Goal: Transaction & Acquisition: Purchase product/service

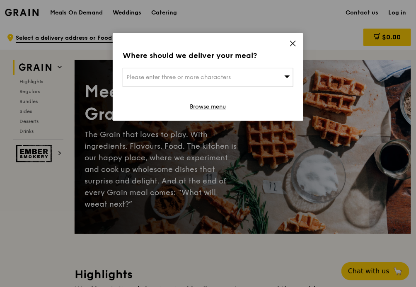
click at [204, 72] on div "Please enter three or more characters" at bounding box center [208, 77] width 171 height 19
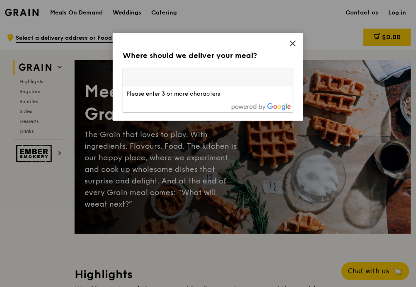
paste input "189773"
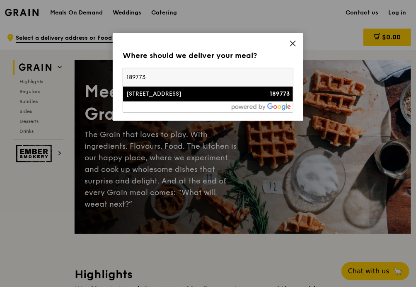
type input "189773"
click at [230, 96] on div "[STREET_ADDRESS]" at bounding box center [187, 94] width 123 height 8
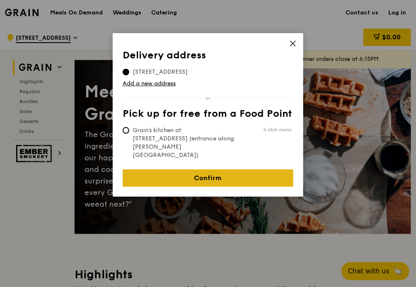
click at [194, 170] on link "Confirm" at bounding box center [208, 178] width 171 height 17
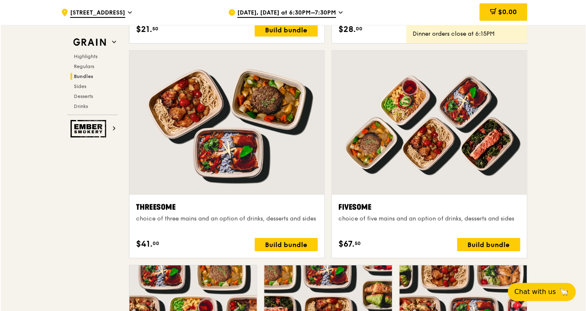
scroll to position [1429, 0]
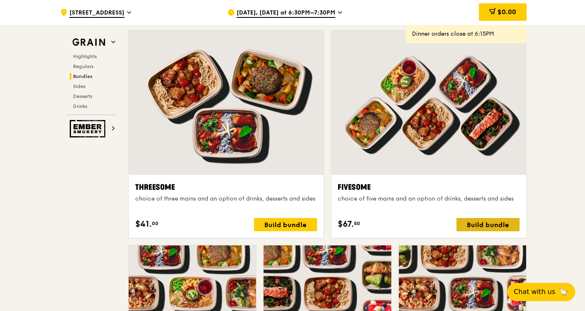
click at [496, 223] on div "Build bundle" at bounding box center [487, 224] width 63 height 13
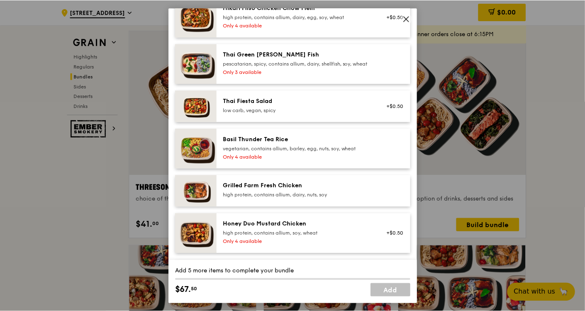
scroll to position [92, 0]
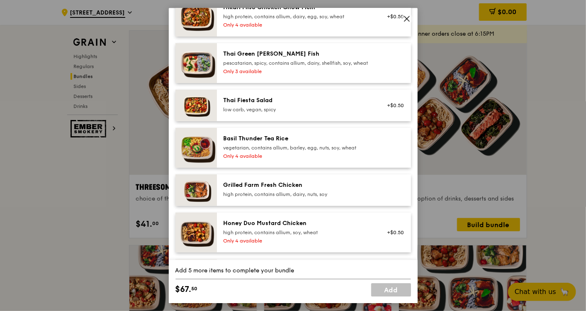
click at [406, 22] on span at bounding box center [406, 19] width 7 height 9
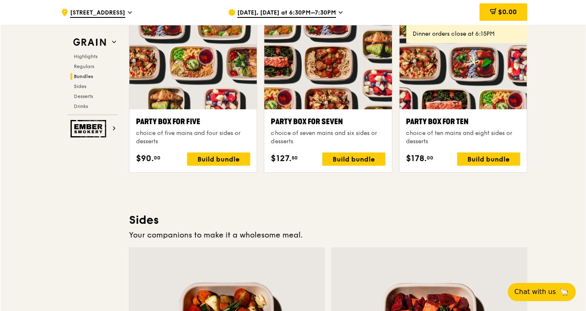
scroll to position [1613, 0]
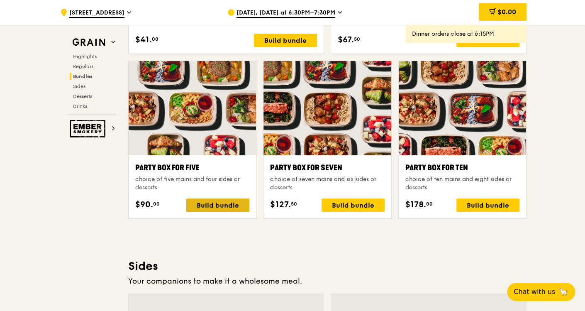
click at [223, 199] on div "Build bundle" at bounding box center [217, 204] width 63 height 13
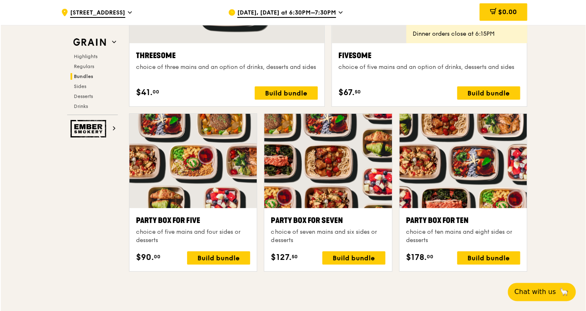
scroll to position [1612, 0]
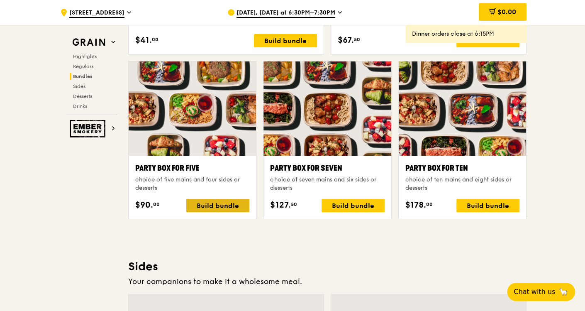
click at [221, 204] on div "Build bundle" at bounding box center [217, 205] width 63 height 13
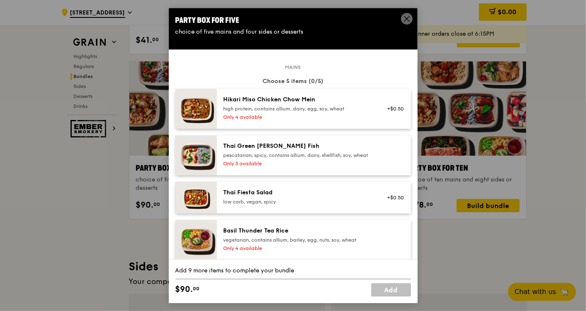
click at [272, 114] on div "Only 4 available" at bounding box center [298, 117] width 149 height 7
click at [279, 118] on div "Only 4 available" at bounding box center [298, 117] width 149 height 7
click at [272, 158] on div "pescatarian, spicy, contains allium, dairy, shellfish, soy, wheat" at bounding box center [298, 155] width 149 height 7
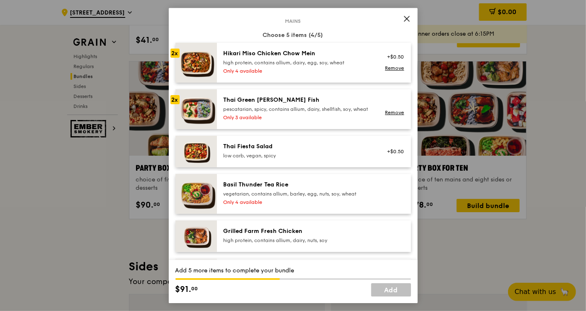
click at [268, 235] on div "Grilled Farm Fresh Chicken" at bounding box center [298, 231] width 149 height 8
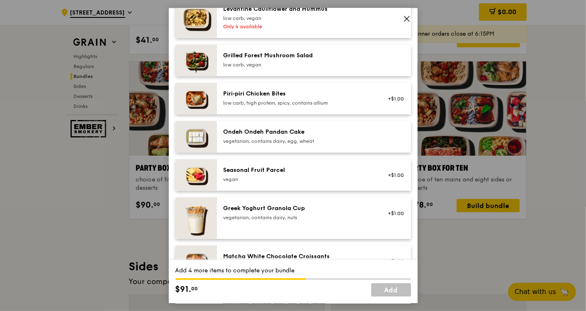
scroll to position [645, 0]
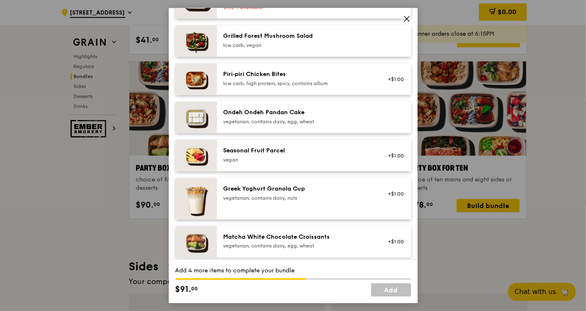
click at [343, 154] on div "Seasonal Fruit Parcel" at bounding box center [298, 150] width 149 height 8
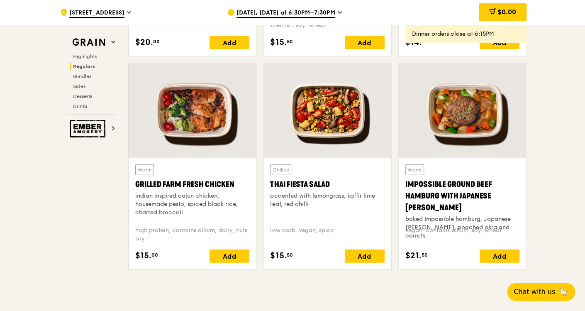
scroll to position [922, 0]
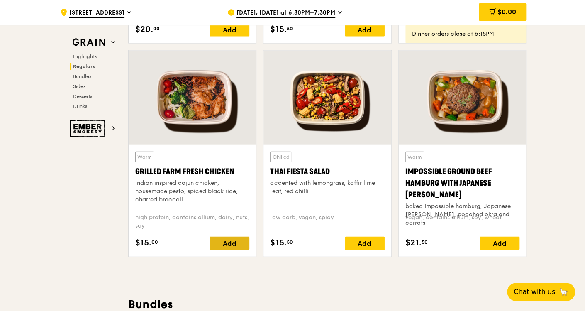
click at [245, 244] on div "Add" at bounding box center [229, 242] width 40 height 13
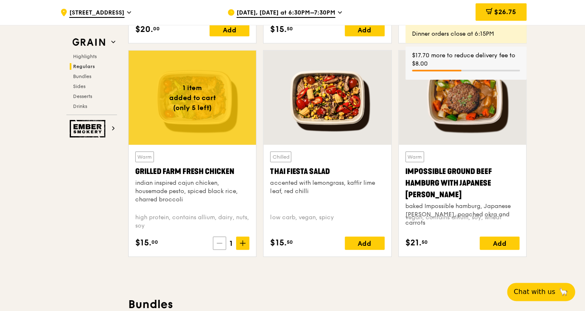
click at [222, 243] on icon at bounding box center [219, 243] width 5 height 0
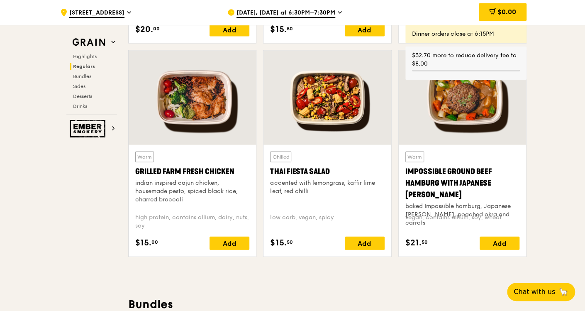
click at [287, 8] on div "[DATE], [DATE] at 6:30PM–7:30PM" at bounding box center [304, 12] width 154 height 25
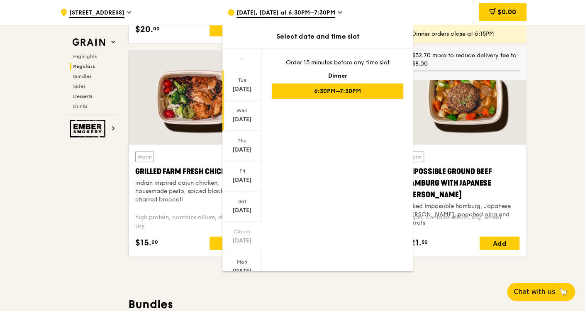
click at [247, 111] on div "Wed" at bounding box center [242, 110] width 37 height 7
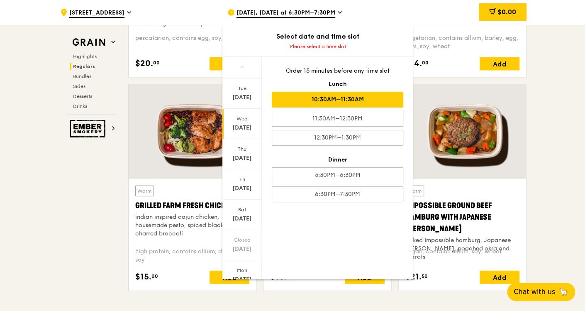
scroll to position [876, 0]
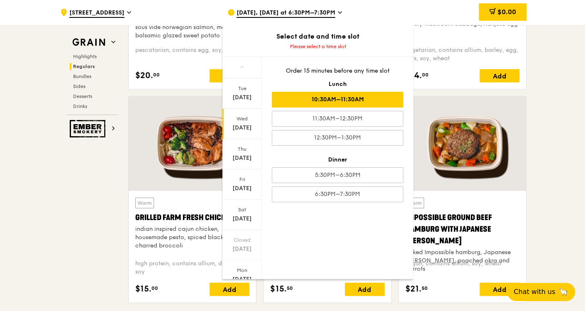
click at [334, 107] on div "10:30AM–11:30AM" at bounding box center [337, 100] width 131 height 16
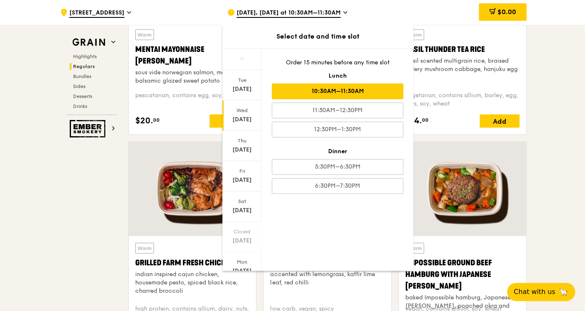
scroll to position [829, 0]
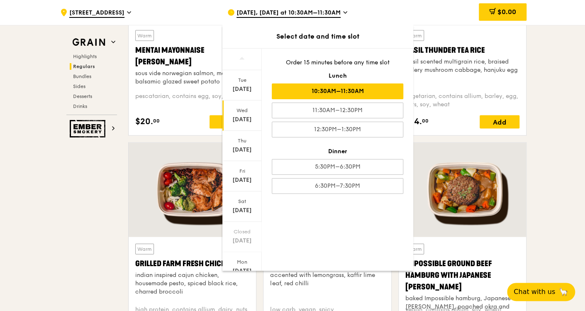
click at [314, 85] on div "10:30AM–11:30AM" at bounding box center [337, 91] width 131 height 16
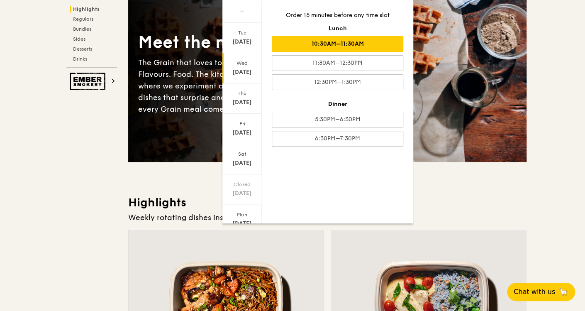
scroll to position [0, 0]
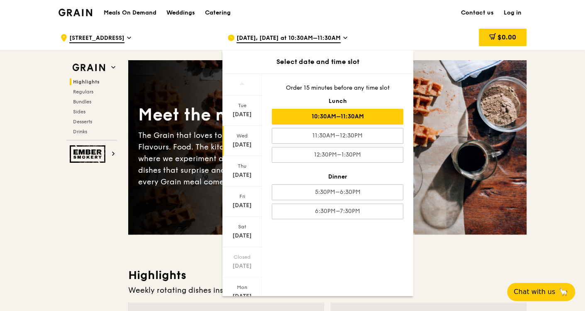
click at [518, 13] on link "Log in" at bounding box center [513, 12] width 28 height 25
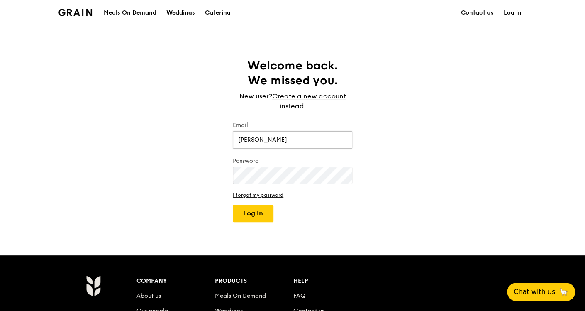
click at [232, 146] on div "Welcome back. We missed you. New user? Create a new account instead. Email [PER…" at bounding box center [292, 140] width 133 height 164
click at [260, 207] on button "Log in" at bounding box center [253, 212] width 41 height 17
drag, startPoint x: 292, startPoint y: 142, endPoint x: 100, endPoint y: 141, distance: 192.0
click at [117, 131] on div "Welcome back. We missed you. New user? Create a new account instead. Email [PER…" at bounding box center [292, 140] width 585 height 164
type input "[EMAIL_ADDRESS][DOMAIN_NAME]"
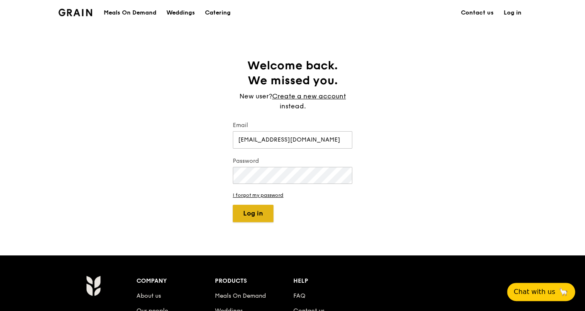
click at [268, 214] on button "Log in" at bounding box center [253, 212] width 41 height 17
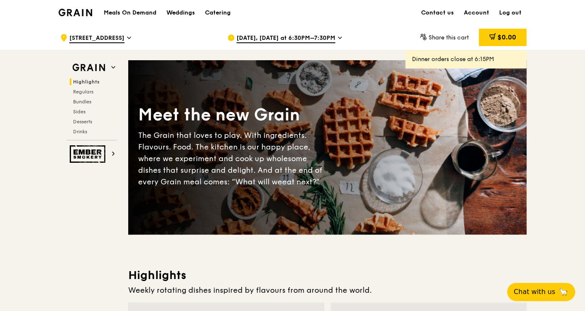
click at [280, 37] on span "[DATE], [DATE] at 6:30PM–7:30PM" at bounding box center [285, 38] width 99 height 9
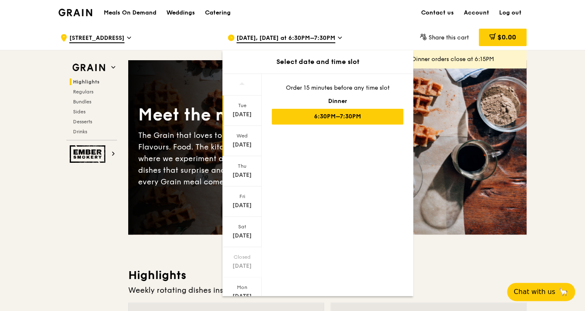
click at [250, 142] on div "[DATE]" at bounding box center [242, 145] width 37 height 8
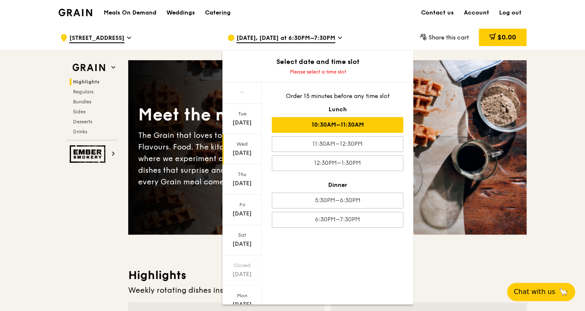
click at [335, 125] on div "10:30AM–11:30AM" at bounding box center [337, 125] width 131 height 16
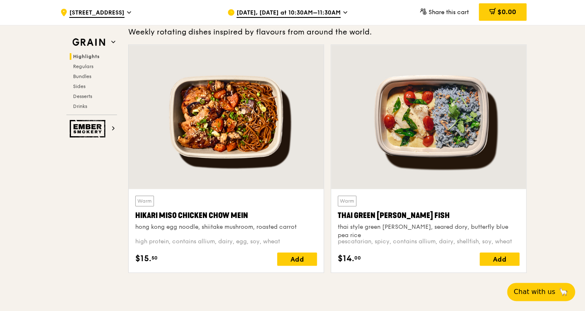
scroll to position [276, 0]
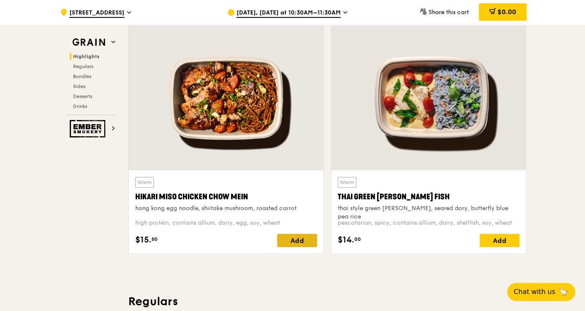
click at [309, 237] on div "Add" at bounding box center [297, 239] width 40 height 13
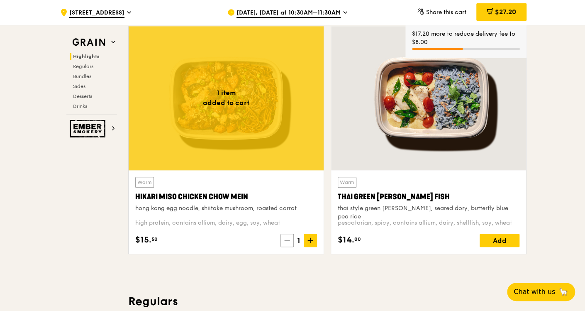
click at [286, 241] on icon at bounding box center [287, 240] width 6 height 6
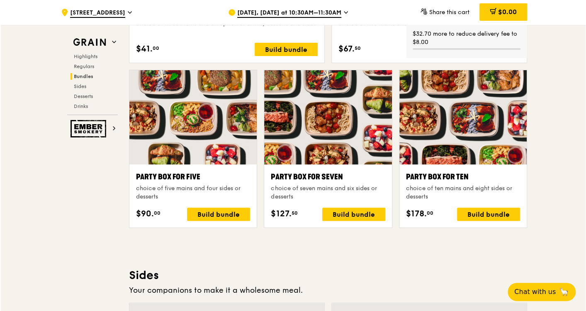
scroll to position [1613, 0]
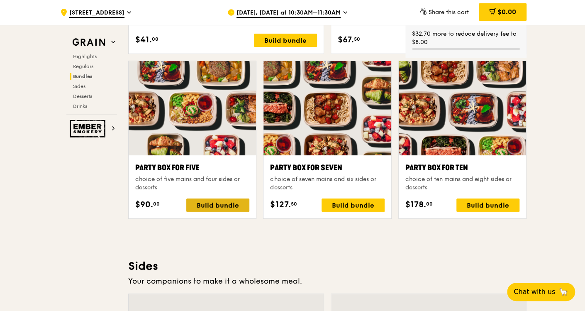
click at [220, 199] on div "Build bundle" at bounding box center [217, 204] width 63 height 13
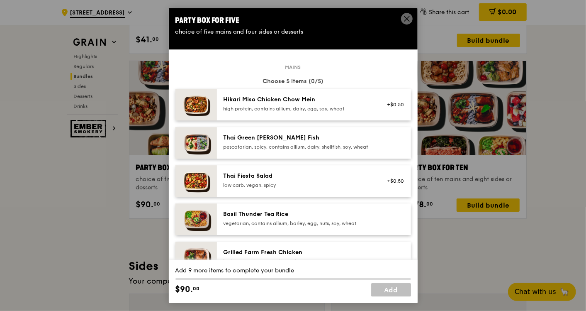
click at [338, 109] on div "high protein, contains allium, dairy, egg, soy, wheat" at bounding box center [298, 108] width 149 height 7
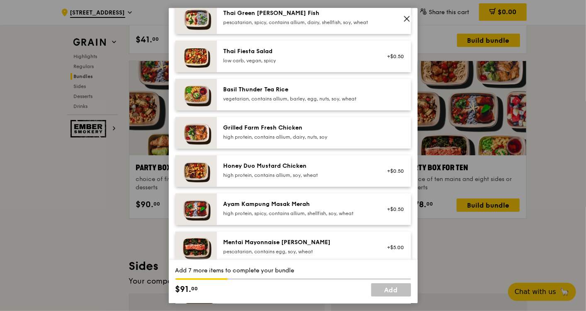
scroll to position [138, 0]
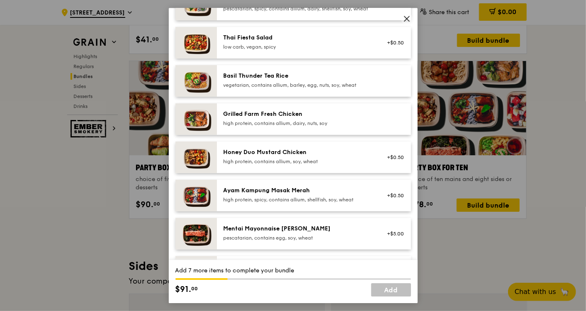
click at [285, 135] on div "Grilled Farm Fresh Chicken high protein, contains allium, dairy, nuts, soy" at bounding box center [314, 119] width 194 height 32
click at [285, 135] on div "Grilled Farm Fresh Chicken high protein, contains allium, dairy, nuts, soy Remo…" at bounding box center [314, 119] width 194 height 32
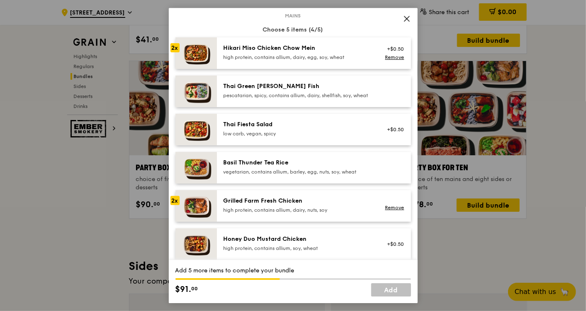
scroll to position [46, 0]
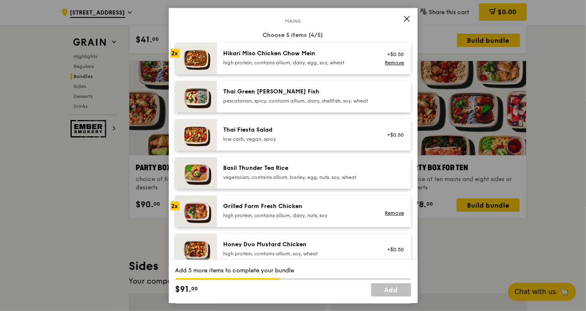
click at [290, 112] on div "Thai Green [PERSON_NAME] Fish pescatarian, spicy, contains allium, dairy, shell…" at bounding box center [314, 97] width 194 height 32
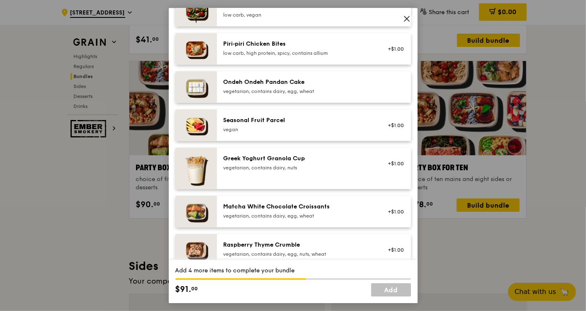
scroll to position [599, 0]
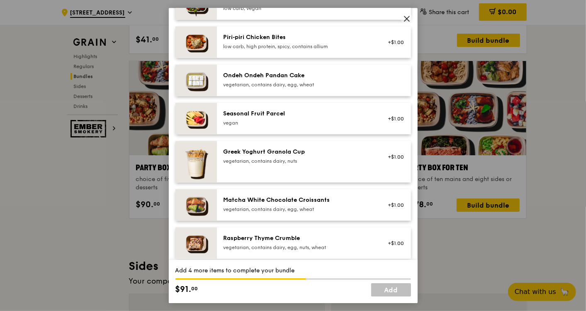
click at [253, 126] on div "vegan" at bounding box center [298, 122] width 149 height 7
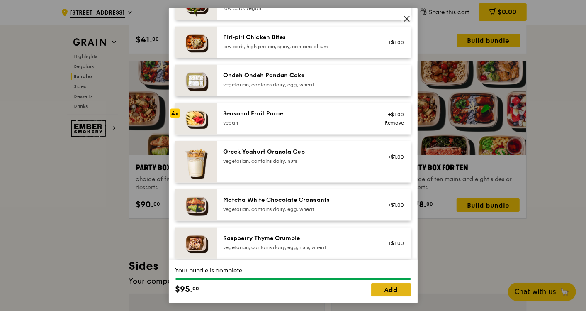
click at [388, 287] on link "Add" at bounding box center [391, 289] width 40 height 13
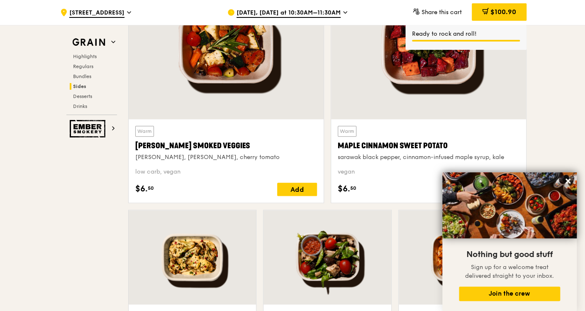
scroll to position [1935, 0]
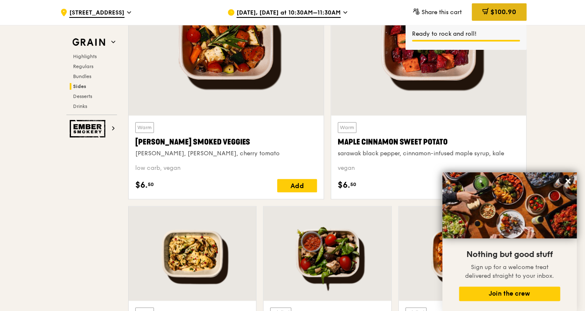
click at [494, 11] on span "$100.90" at bounding box center [503, 12] width 26 height 8
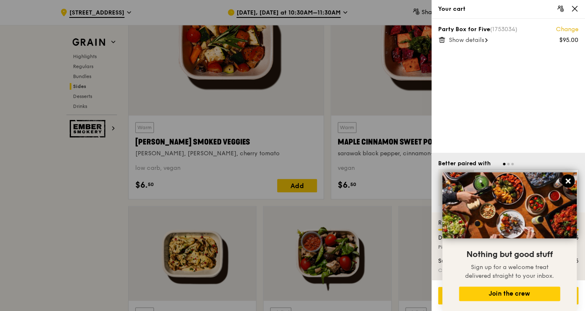
click at [562, 180] on icon at bounding box center [567, 180] width 7 height 7
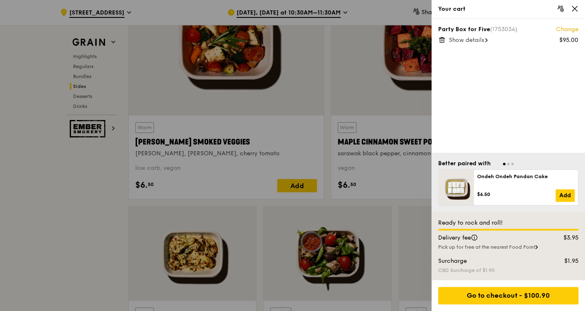
click at [456, 37] on span "Show details" at bounding box center [466, 39] width 35 height 7
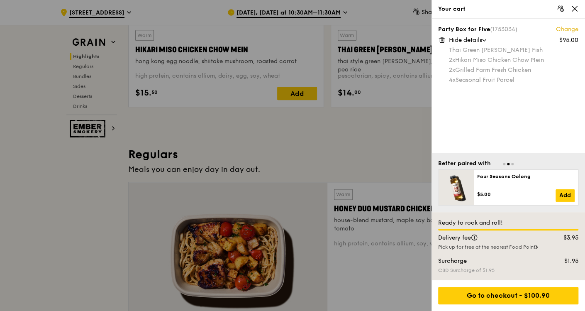
scroll to position [368, 0]
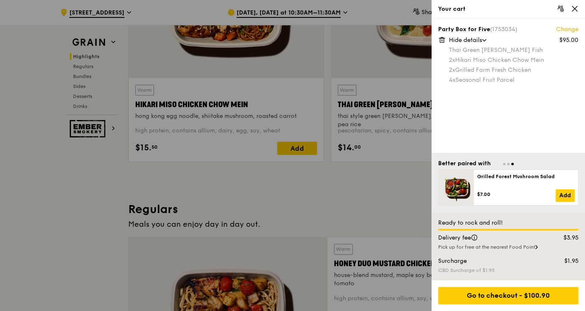
click at [340, 112] on div at bounding box center [292, 155] width 585 height 311
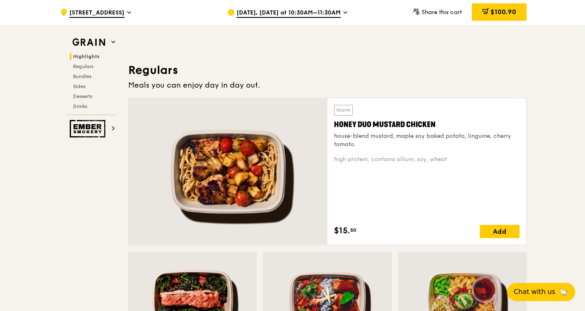
scroll to position [507, 0]
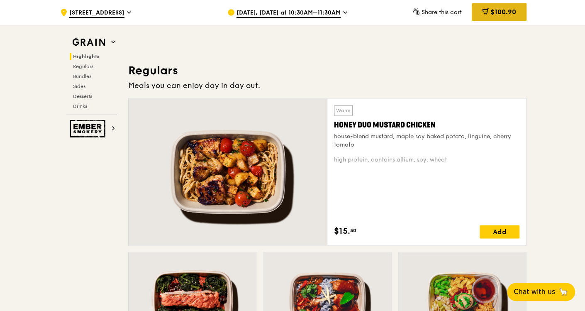
click at [510, 20] on div "$100.90" at bounding box center [499, 11] width 55 height 17
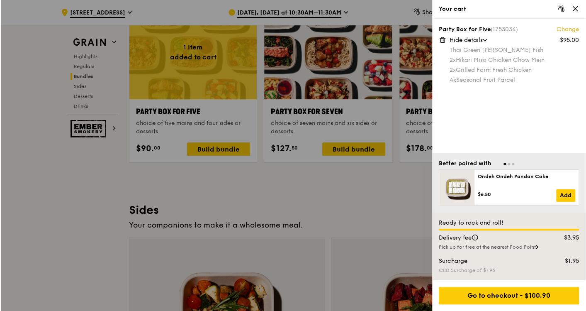
scroll to position [1659, 0]
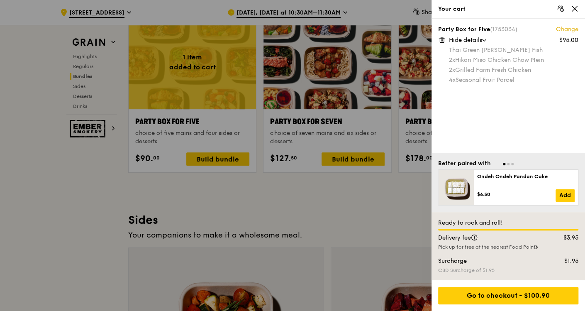
click at [198, 152] on div at bounding box center [292, 155] width 585 height 311
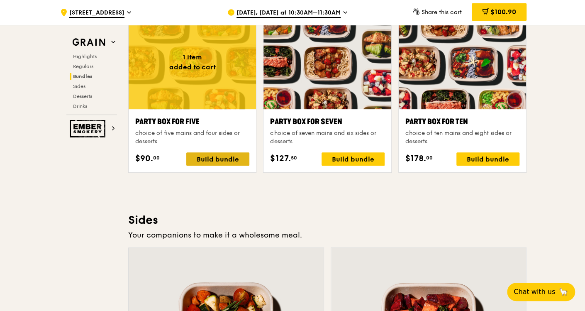
click at [202, 157] on div "Build bundle" at bounding box center [217, 158] width 63 height 13
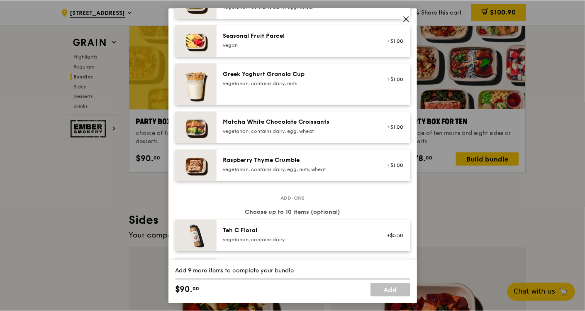
scroll to position [691, 0]
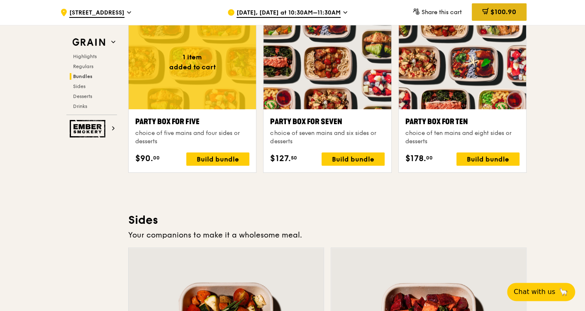
click at [502, 10] on span "$100.90" at bounding box center [503, 12] width 26 height 8
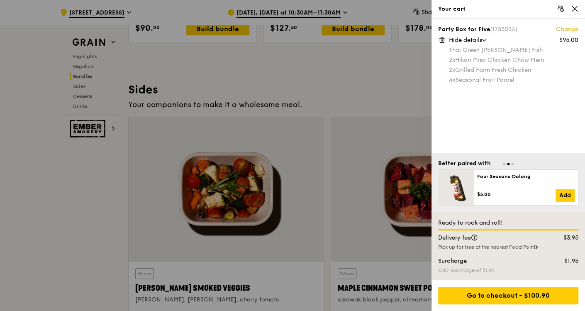
scroll to position [1705, 0]
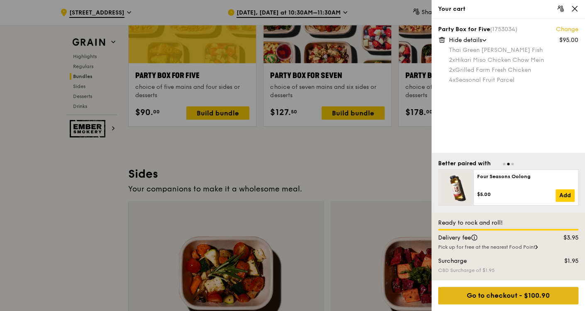
click at [457, 295] on div "Go to checkout - $100.90" at bounding box center [508, 295] width 140 height 17
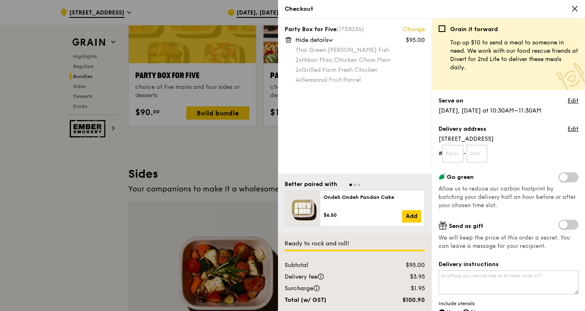
click at [253, 173] on div at bounding box center [292, 155] width 585 height 311
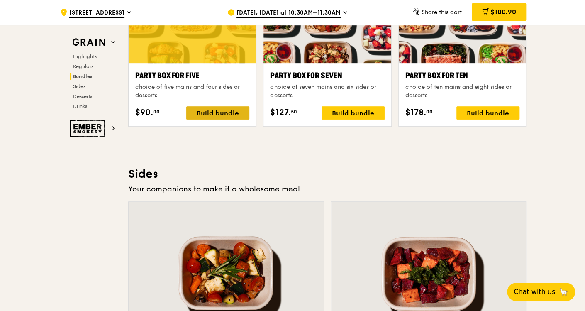
click at [233, 112] on div "Build bundle" at bounding box center [217, 112] width 63 height 13
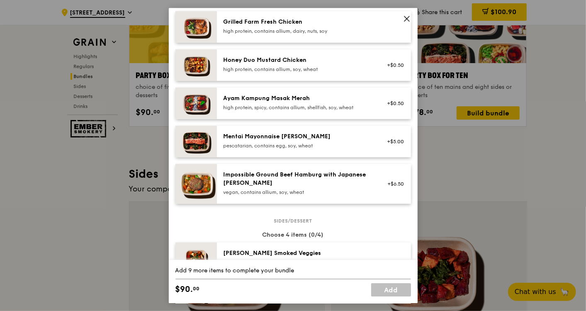
scroll to position [322, 0]
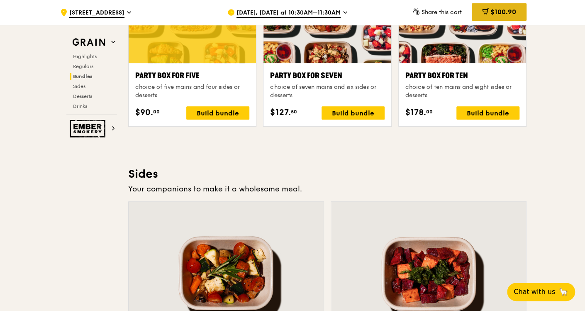
click at [477, 8] on div "$100.90" at bounding box center [499, 11] width 55 height 17
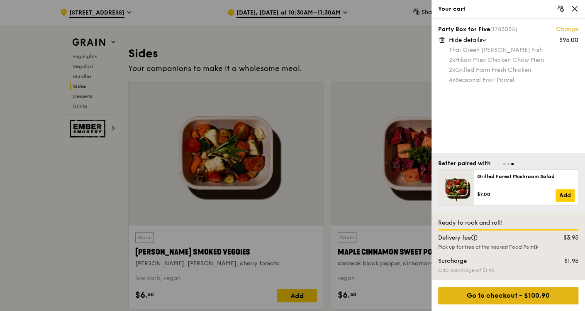
scroll to position [1844, 0]
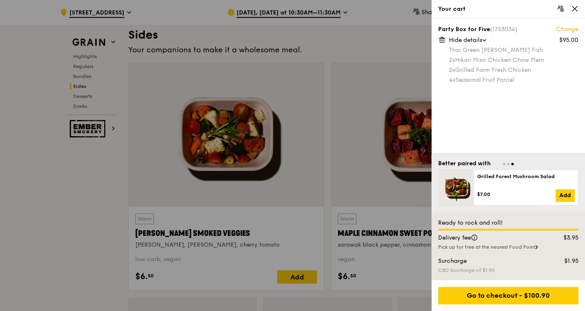
click at [523, 292] on div "Go to checkout - $100.90" at bounding box center [508, 295] width 140 height 17
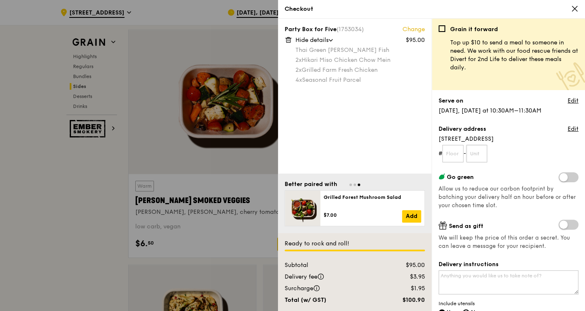
scroll to position [1890, 0]
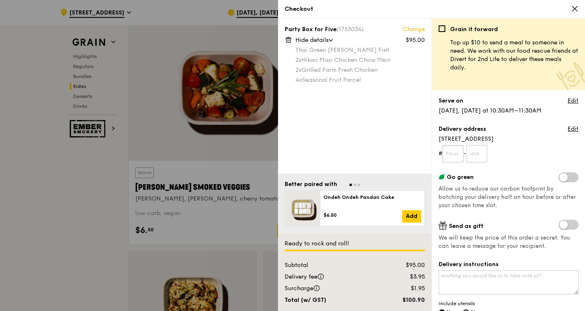
click at [450, 155] on input "text" at bounding box center [452, 153] width 21 height 17
type input "21"
click at [474, 156] on input "text" at bounding box center [476, 153] width 21 height 17
drag, startPoint x: 462, startPoint y: 151, endPoint x: 458, endPoint y: 150, distance: 4.6
click at [458, 150] on form "# 21 - 02" at bounding box center [508, 153] width 140 height 17
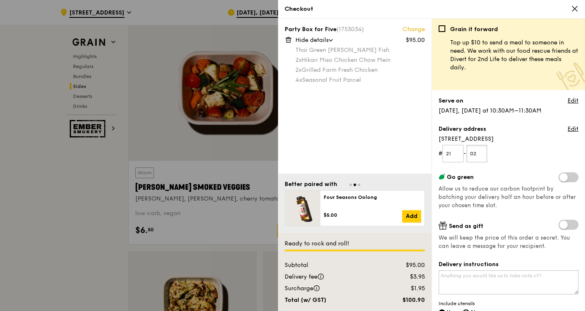
type input "02"
click at [464, 183] on div "Go green Allow us to reduce our carbon footprint by batching your delivery half…" at bounding box center [508, 190] width 140 height 37
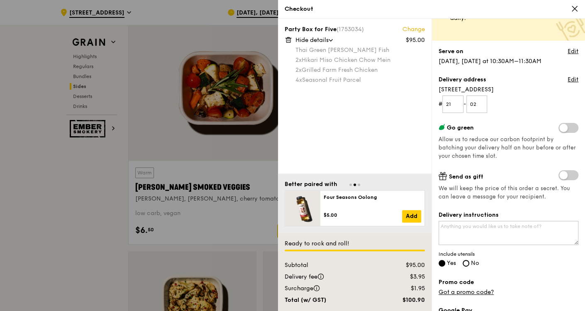
scroll to position [92, 0]
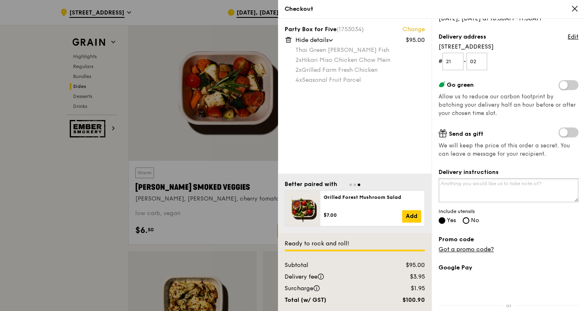
click at [484, 188] on textarea "Delivery instructions" at bounding box center [508, 190] width 140 height 24
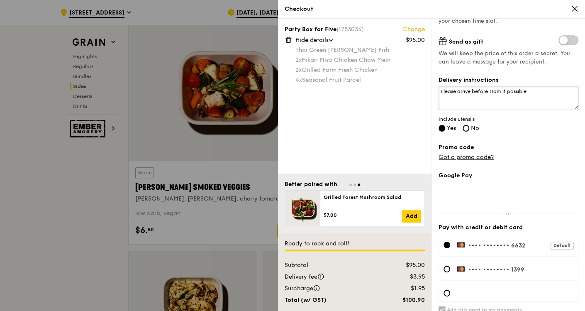
scroll to position [214, 0]
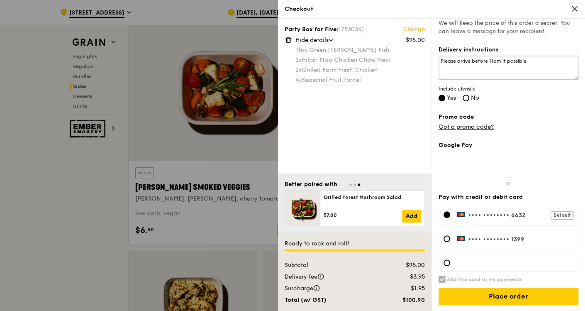
type textarea "Please arrive before 11am if possible"
click at [476, 212] on span "•••• ••••" at bounding box center [481, 215] width 28 height 7
click at [529, 300] on input "Place order" at bounding box center [508, 295] width 140 height 17
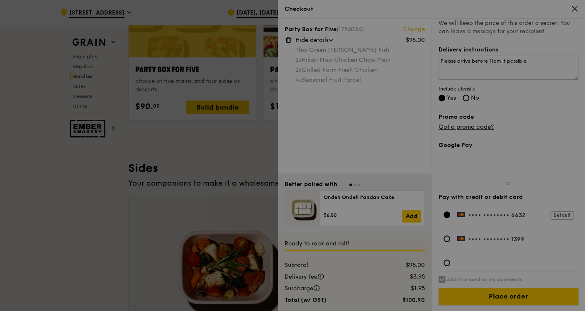
scroll to position [1660, 0]
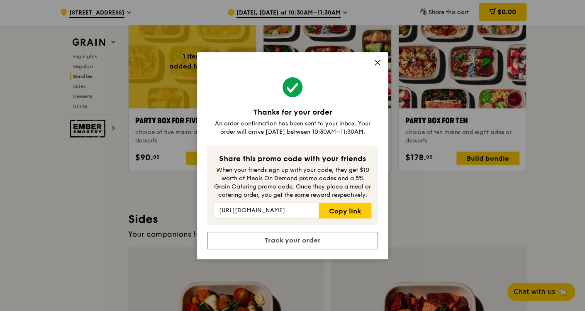
click at [374, 66] on icon at bounding box center [377, 62] width 7 height 7
